Goal: Task Accomplishment & Management: Manage account settings

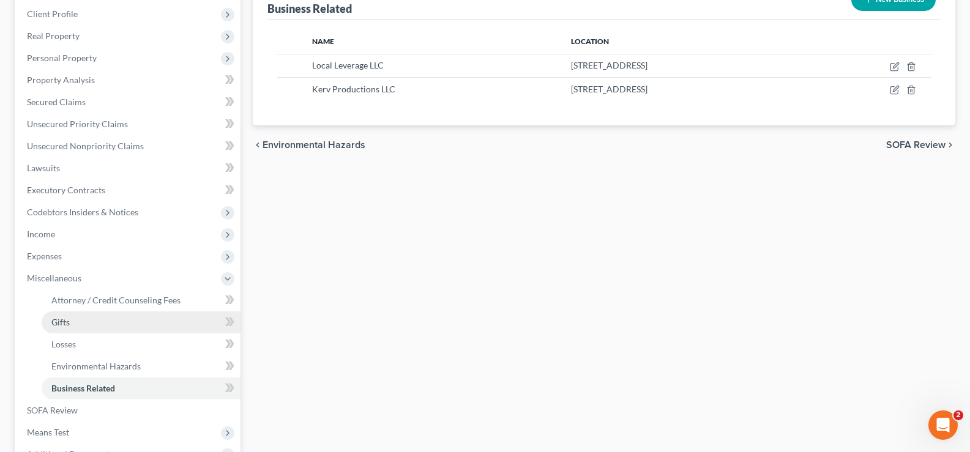
scroll to position [184, 0]
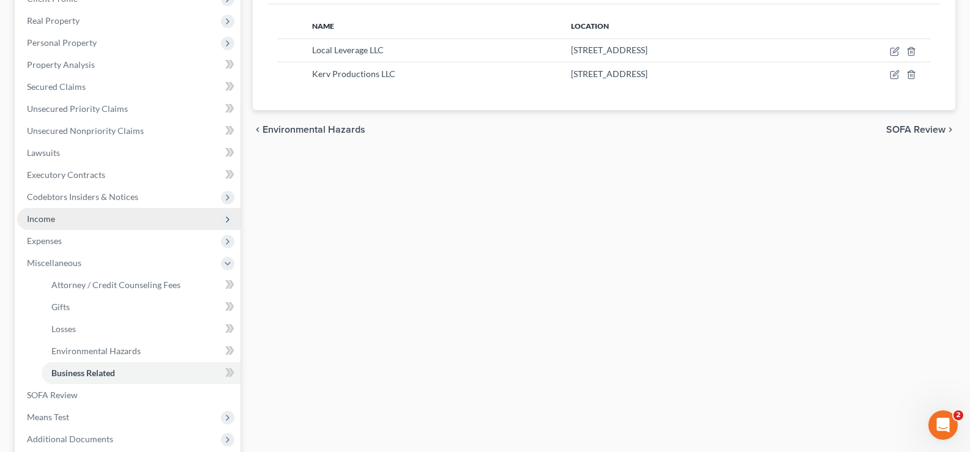
click at [68, 220] on span "Income" at bounding box center [128, 219] width 223 height 22
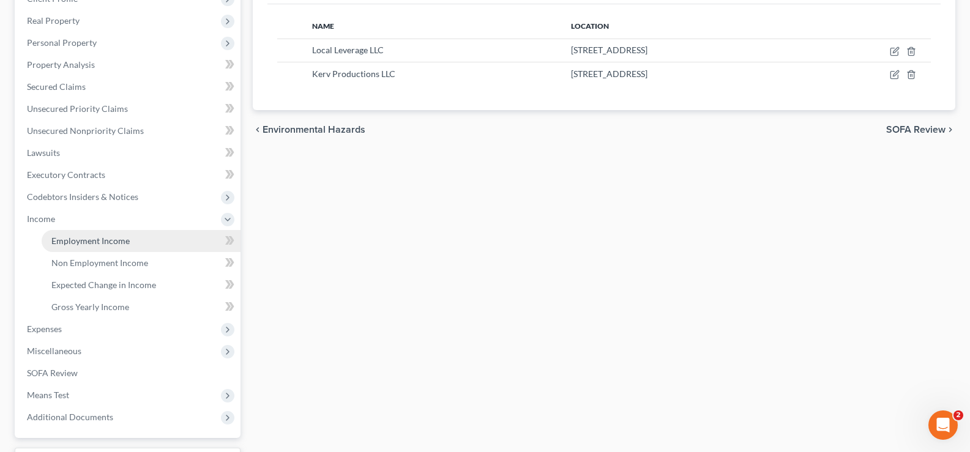
click at [107, 242] on span "Employment Income" at bounding box center [90, 241] width 78 height 10
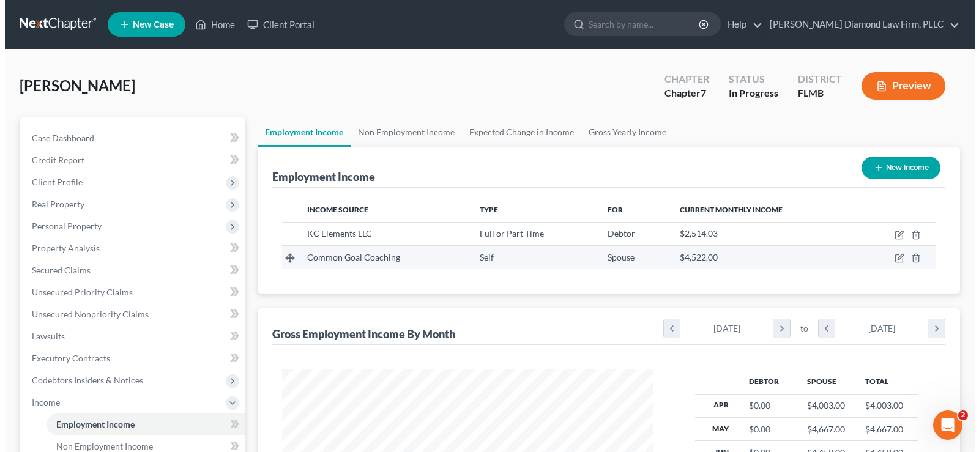
scroll to position [220, 395]
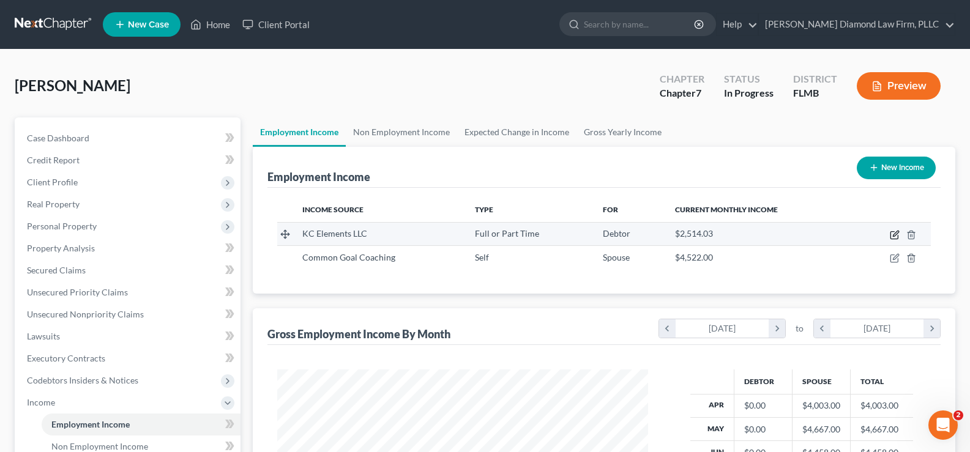
click at [897, 234] on icon "button" at bounding box center [896, 234] width 6 height 6
select select "0"
select select "9"
select select "2"
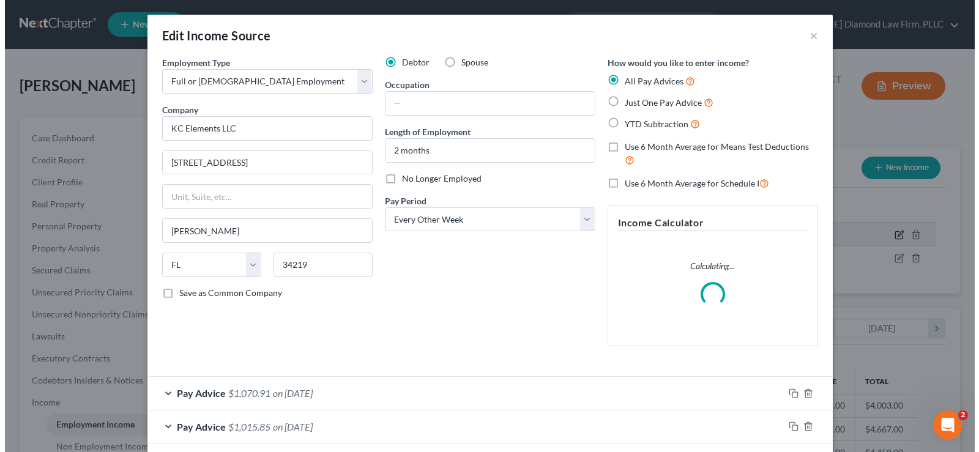
scroll to position [220, 400]
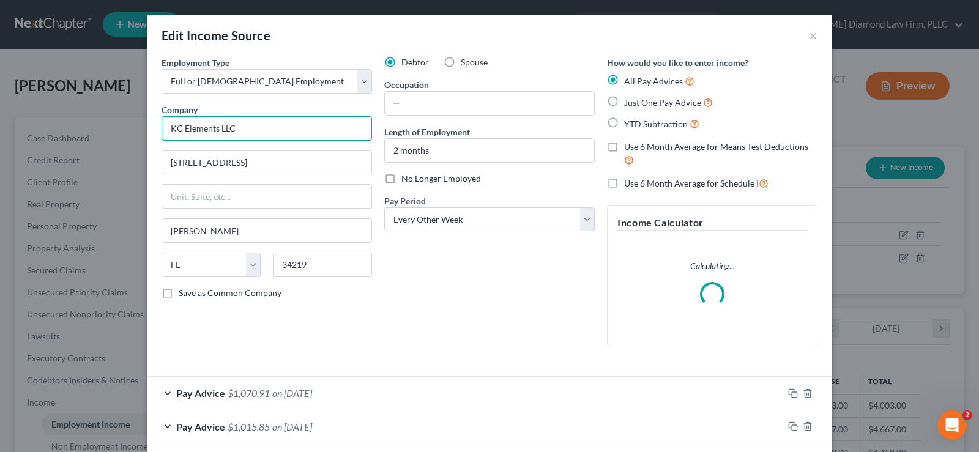
click at [264, 133] on input "KC Elements LLC" at bounding box center [267, 128] width 211 height 24
drag, startPoint x: 264, startPoint y: 133, endPoint x: 141, endPoint y: 126, distance: 123.2
click at [141, 126] on div "Edit Income Source × Employment Type * Select Full or [DEMOGRAPHIC_DATA] Employ…" at bounding box center [489, 226] width 979 height 452
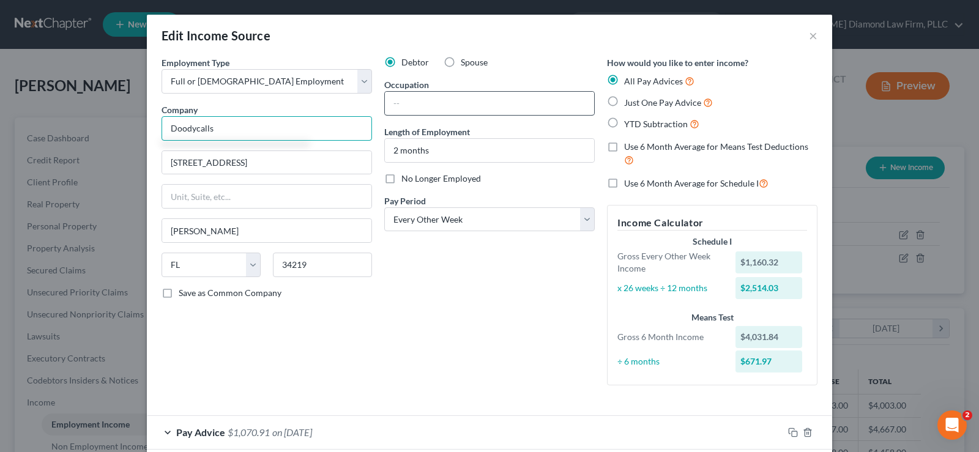
type input "Doodycalls"
click at [442, 110] on input "text" at bounding box center [489, 103] width 209 height 23
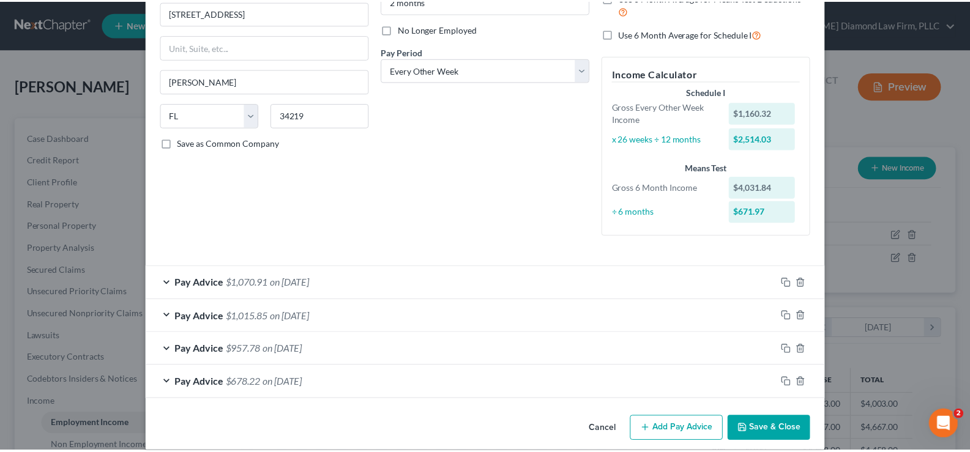
scroll to position [164, 0]
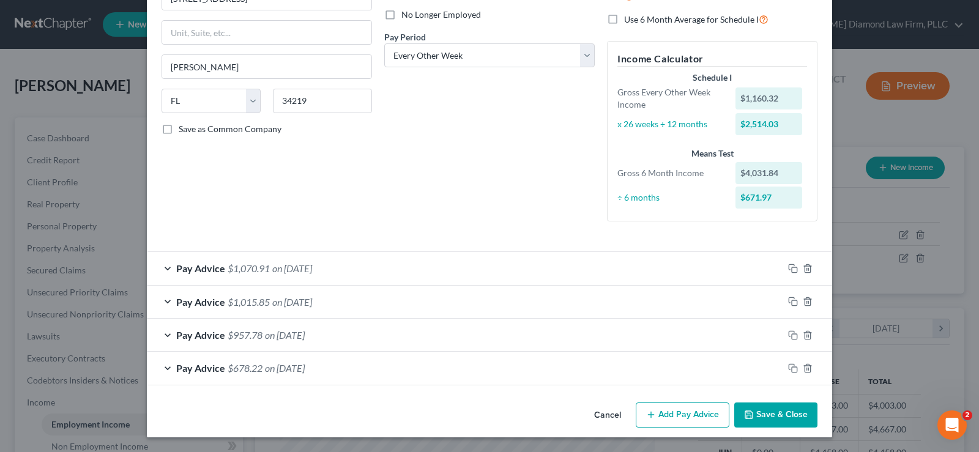
type input "Pet waste remover"
click at [783, 414] on button "Save & Close" at bounding box center [775, 416] width 83 height 26
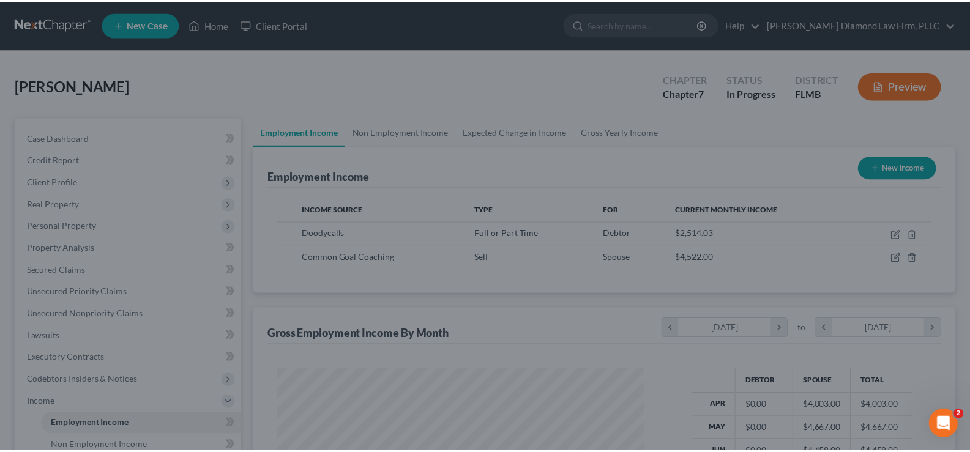
scroll to position [611772, 611596]
